Goal: Information Seeking & Learning: Learn about a topic

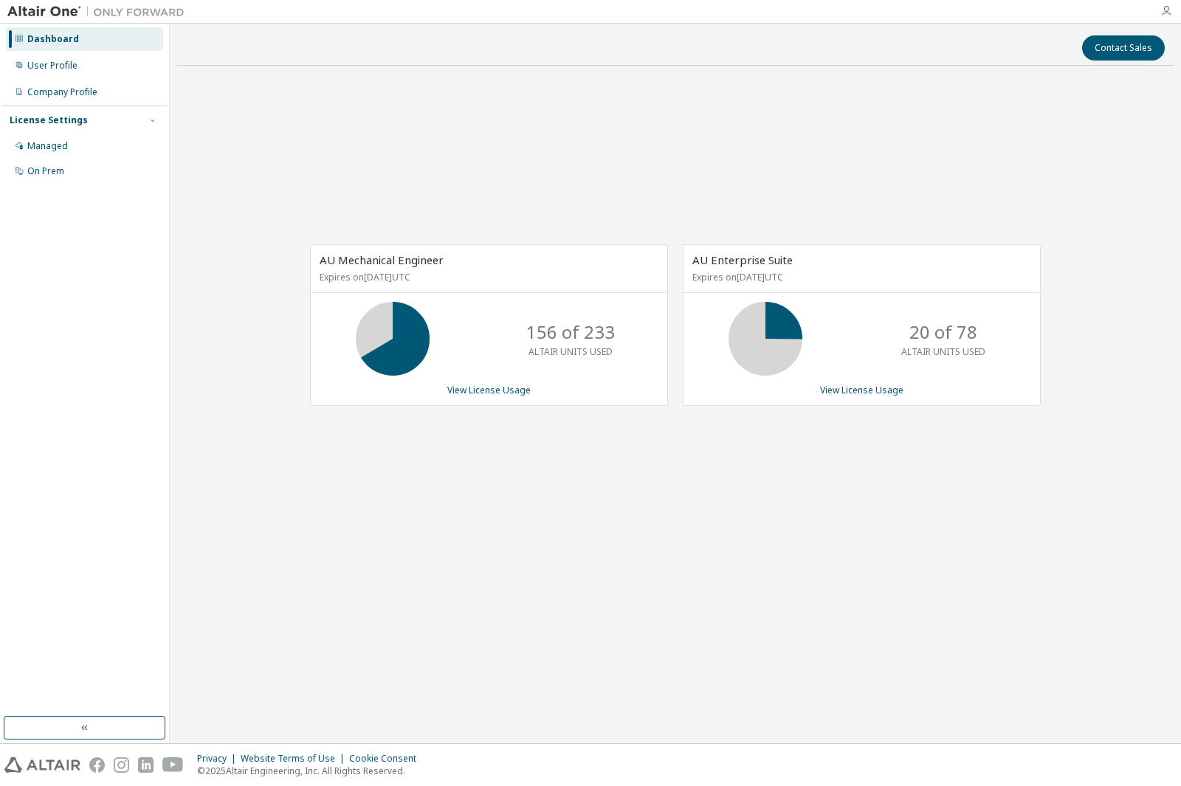
click at [1163, 7] on icon "button" at bounding box center [1166, 11] width 12 height 12
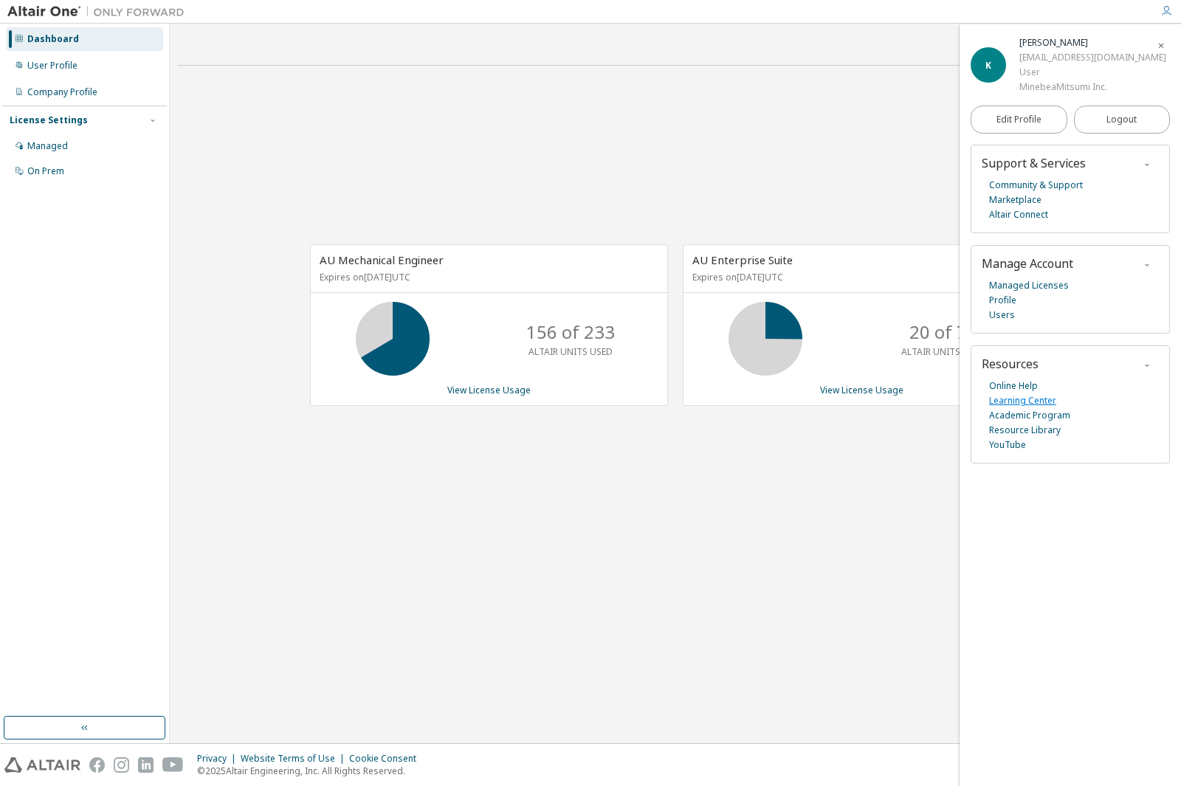
click at [1037, 401] on link "Learning Center" at bounding box center [1022, 400] width 67 height 15
